Goal: Find contact information: Find contact information

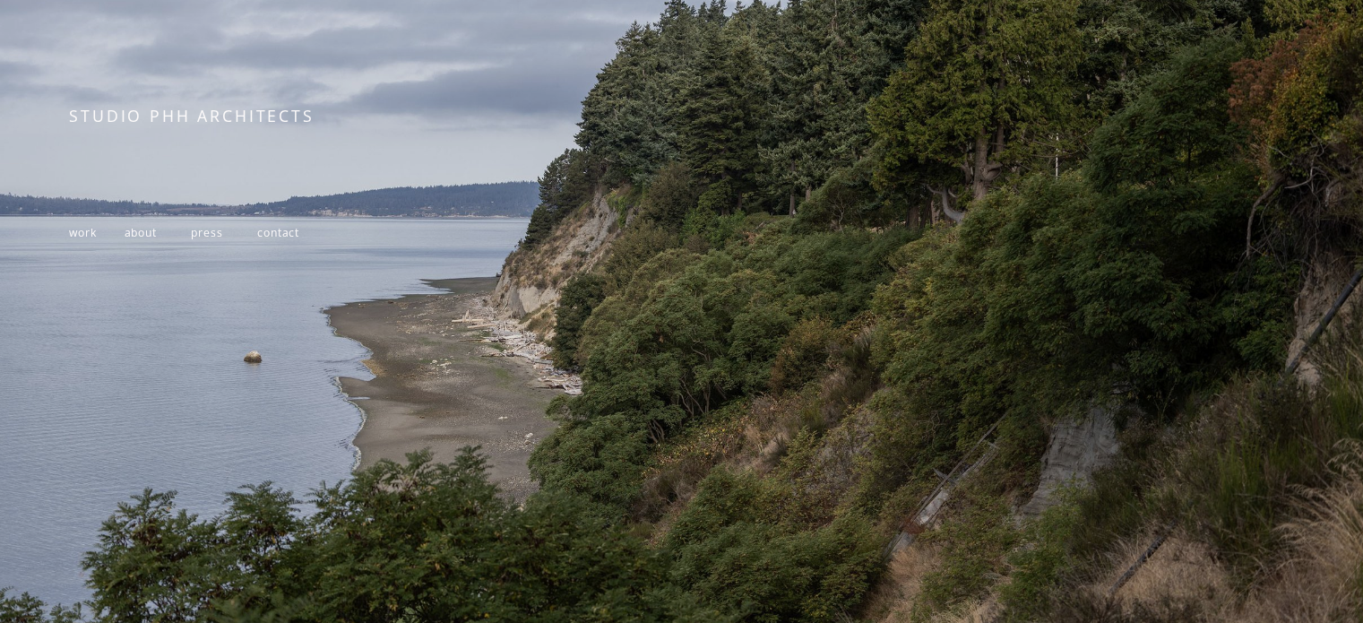
scroll to position [333, 0]
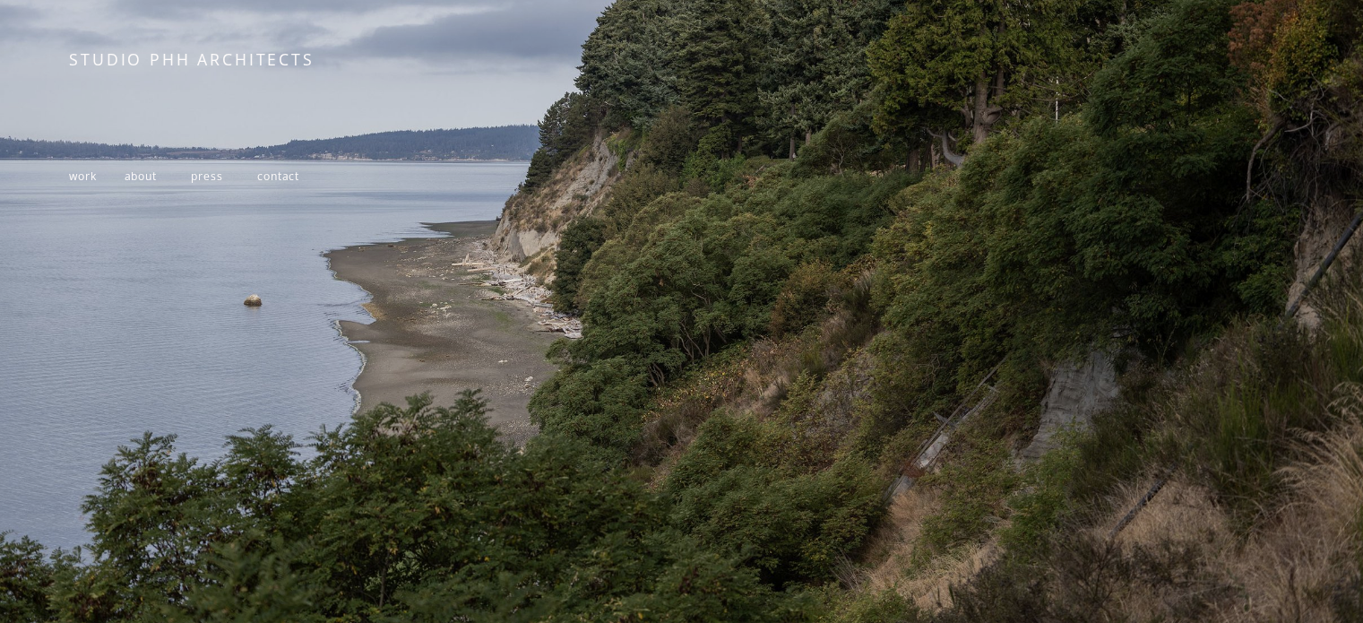
click at [79, 169] on span "work" at bounding box center [82, 176] width 27 height 15
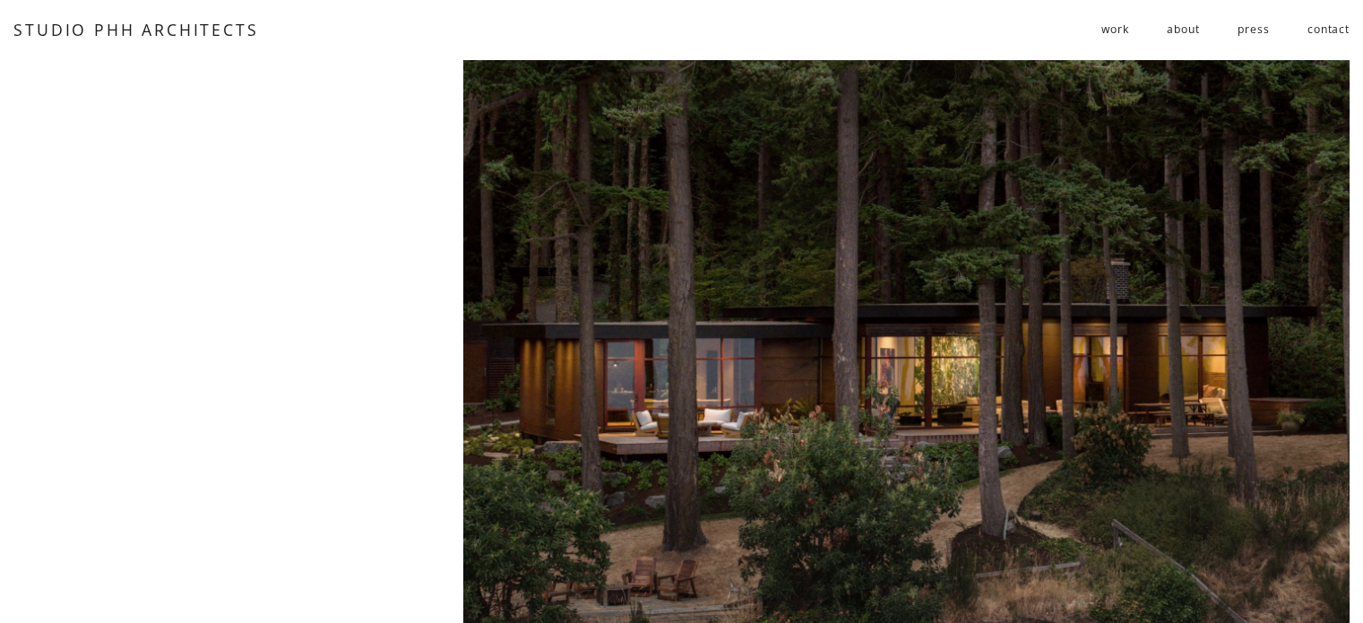
click at [1316, 30] on link "contact" at bounding box center [1329, 30] width 42 height 30
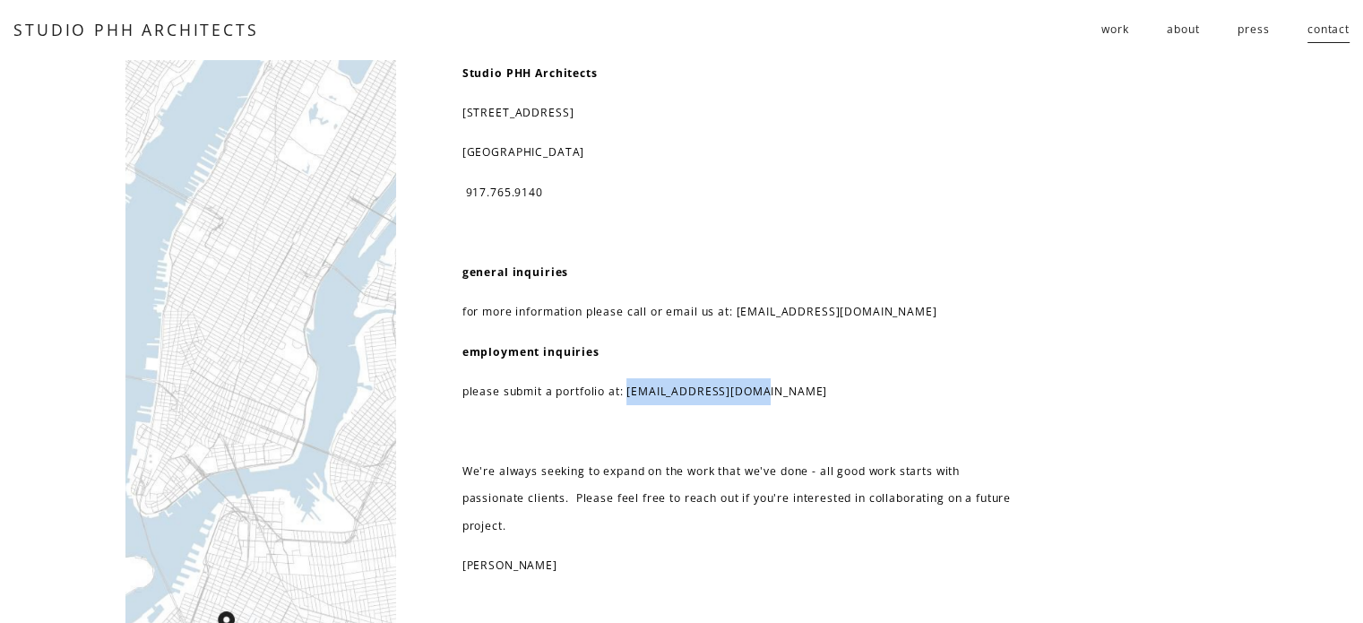
drag, startPoint x: 783, startPoint y: 393, endPoint x: 627, endPoint y: 400, distance: 156.1
click at [627, 400] on p "please submit a portfolio at: [EMAIL_ADDRESS][DOMAIN_NAME]" at bounding box center [738, 391] width 551 height 27
copy p "[EMAIL_ADDRESS][DOMAIN_NAME]"
click at [1120, 24] on span "work" at bounding box center [1115, 29] width 27 height 27
